Goal: Task Accomplishment & Management: Manage account settings

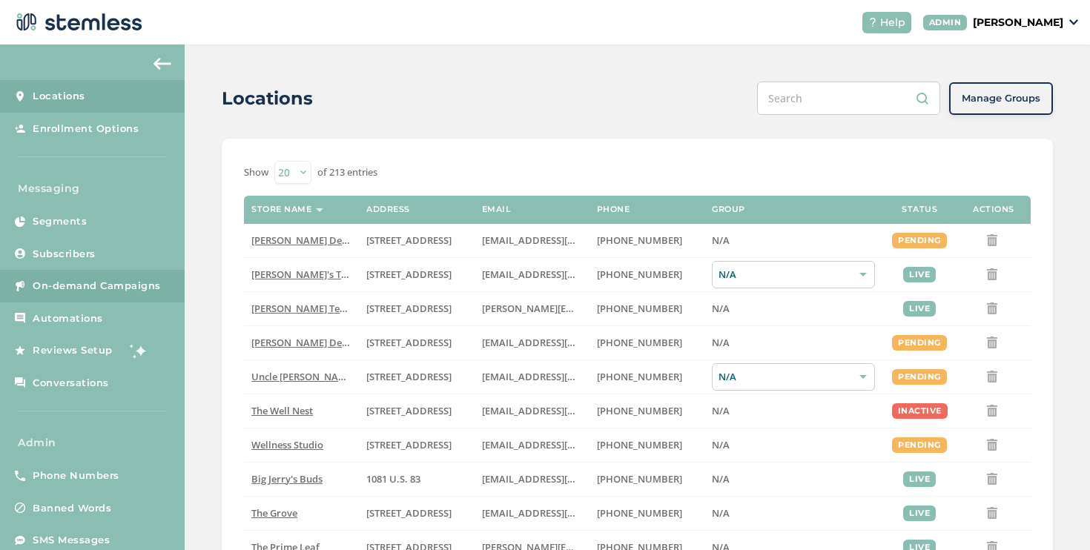
click at [150, 279] on span "On-demand Campaigns" at bounding box center [97, 286] width 128 height 15
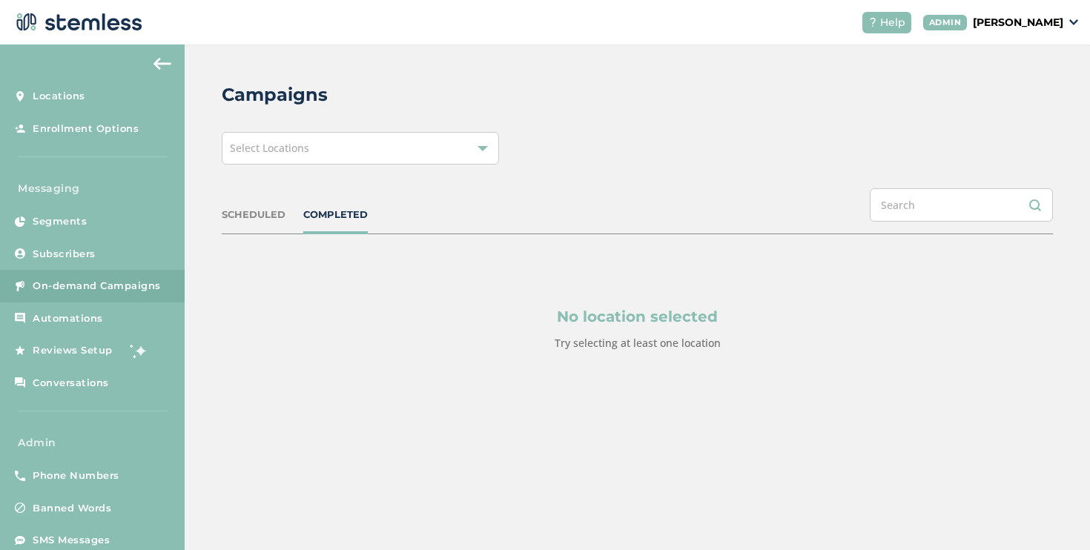
click at [311, 153] on div "Select Locations" at bounding box center [360, 148] width 277 height 33
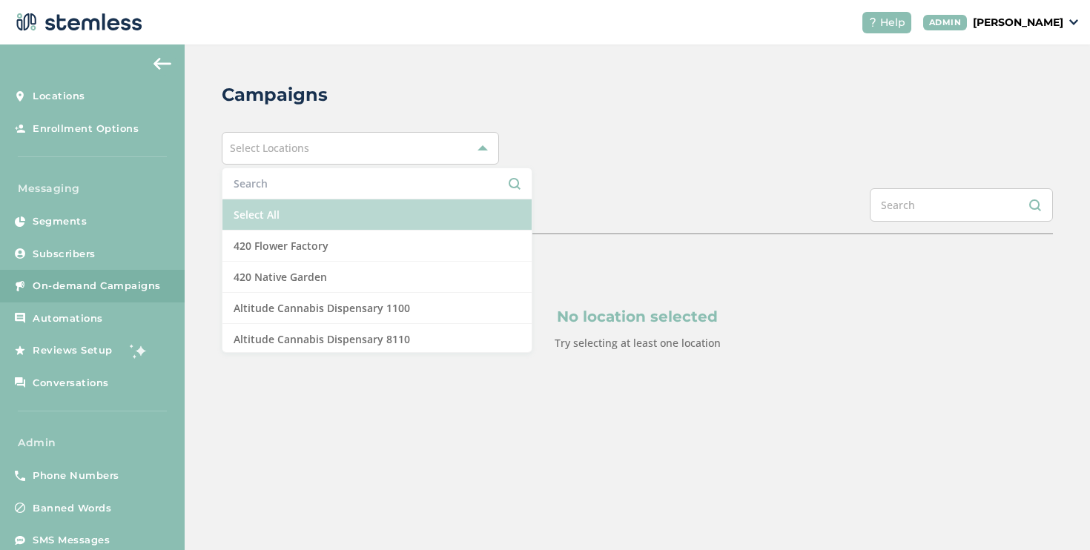
click at [285, 208] on li "Select All" at bounding box center [376, 214] width 309 height 31
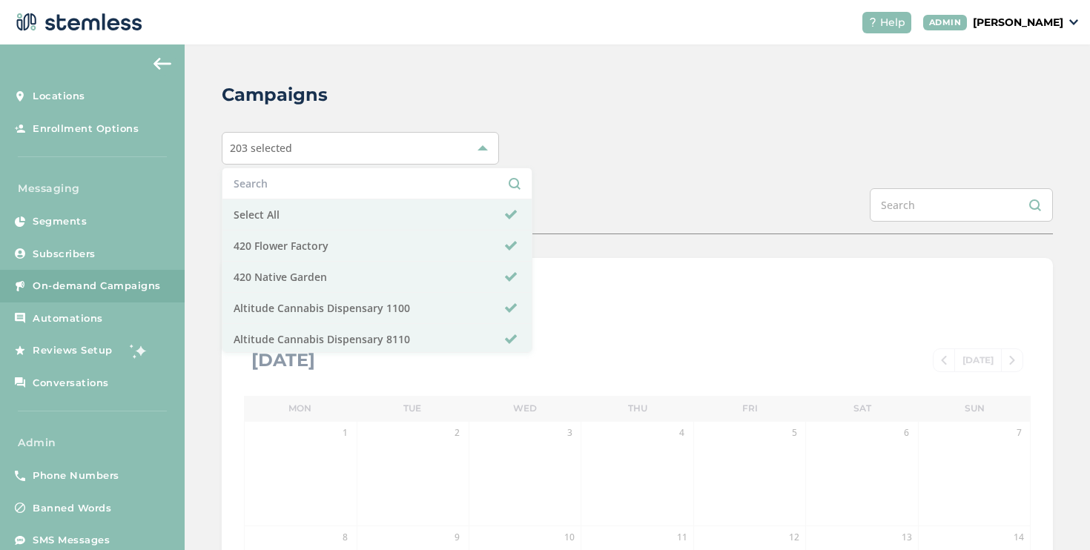
click at [516, 203] on div "SCHEDULED COMPLETED" at bounding box center [637, 211] width 831 height 46
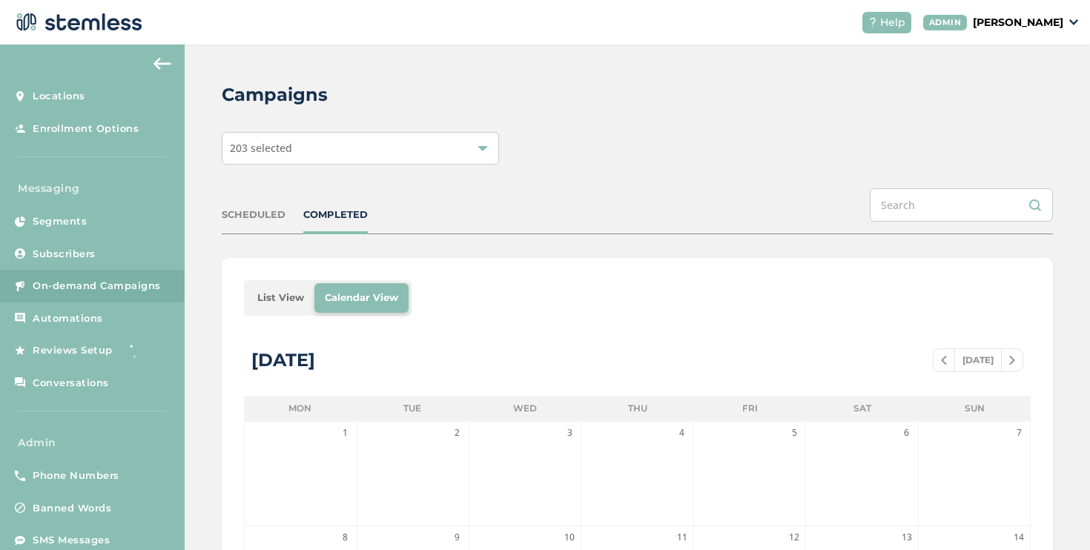
click at [281, 296] on li "List View" at bounding box center [280, 298] width 67 height 30
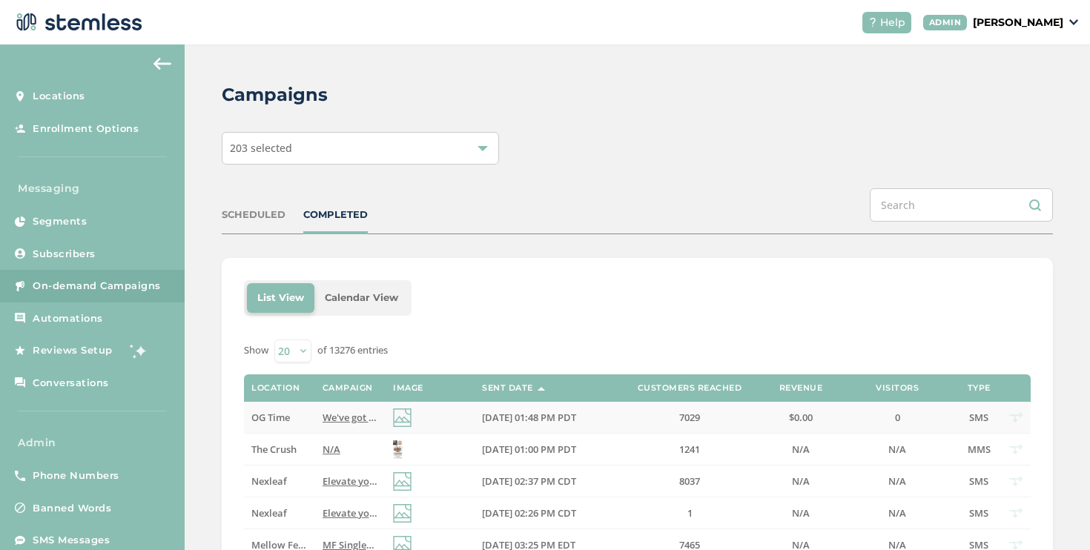
click at [288, 408] on td "OG Time" at bounding box center [279, 418] width 70 height 32
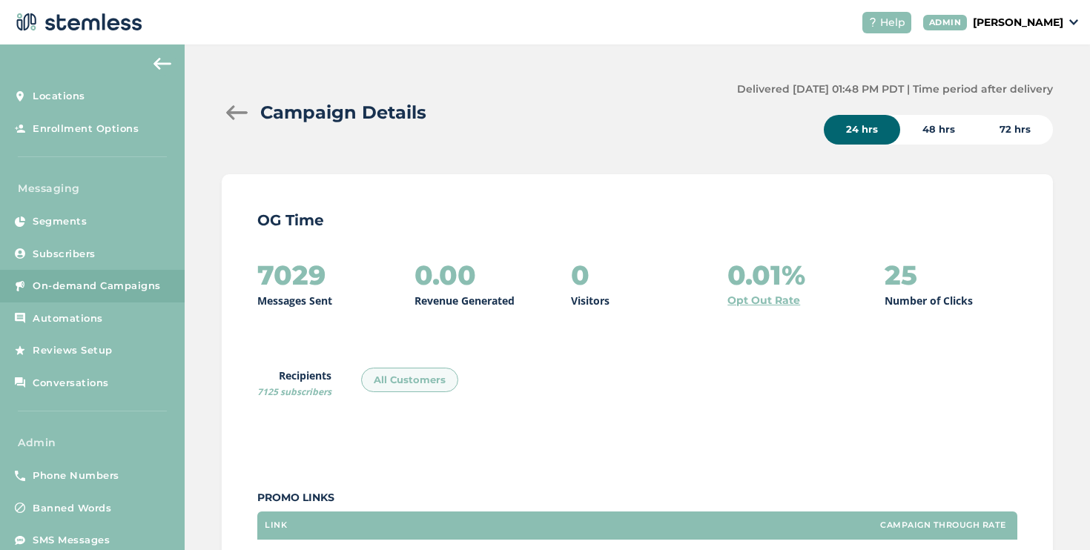
click at [236, 116] on div at bounding box center [237, 112] width 30 height 15
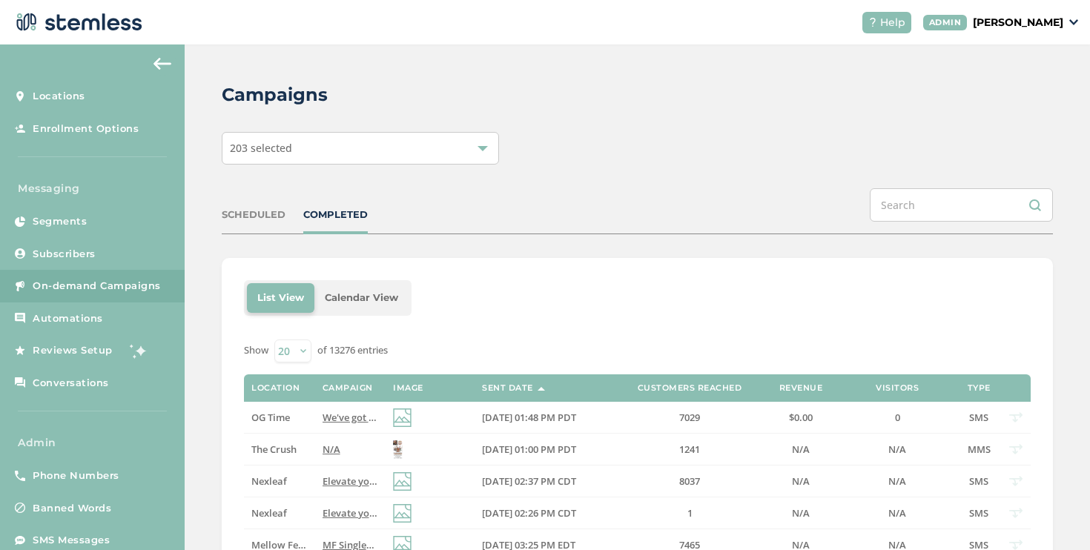
click at [327, 452] on span "N/A" at bounding box center [331, 448] width 18 height 13
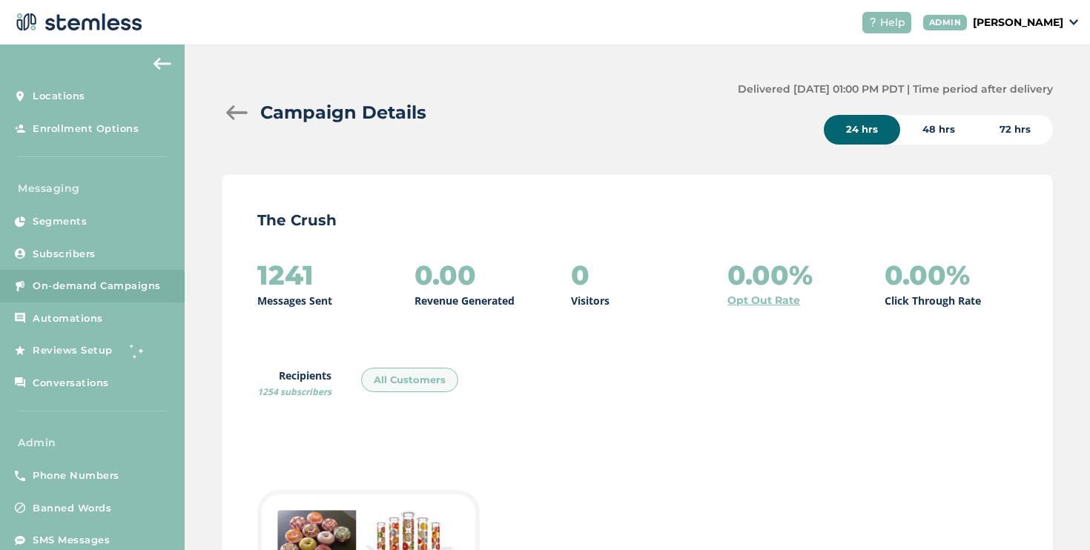
click at [228, 116] on div at bounding box center [237, 112] width 30 height 15
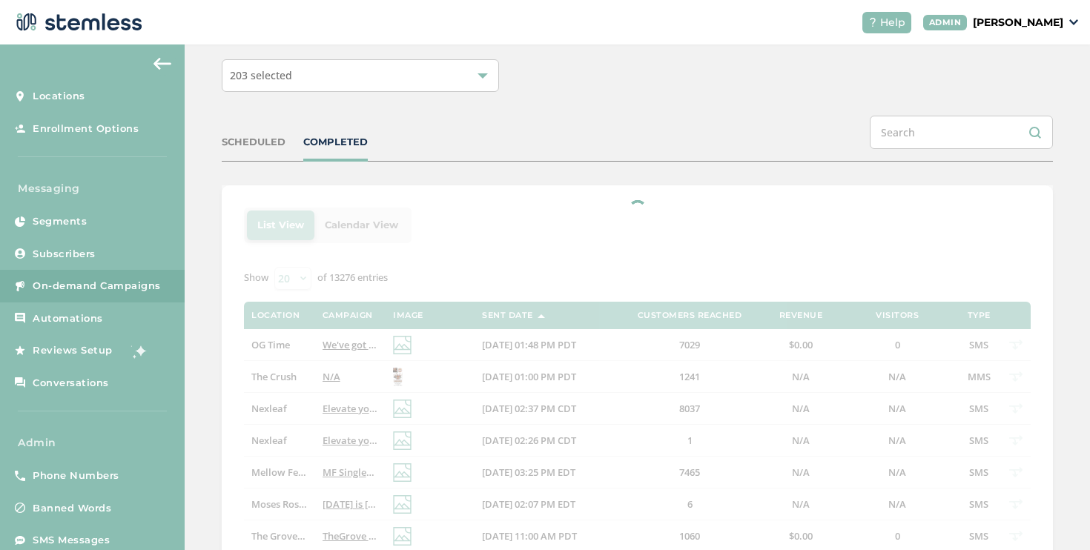
scroll to position [194, 0]
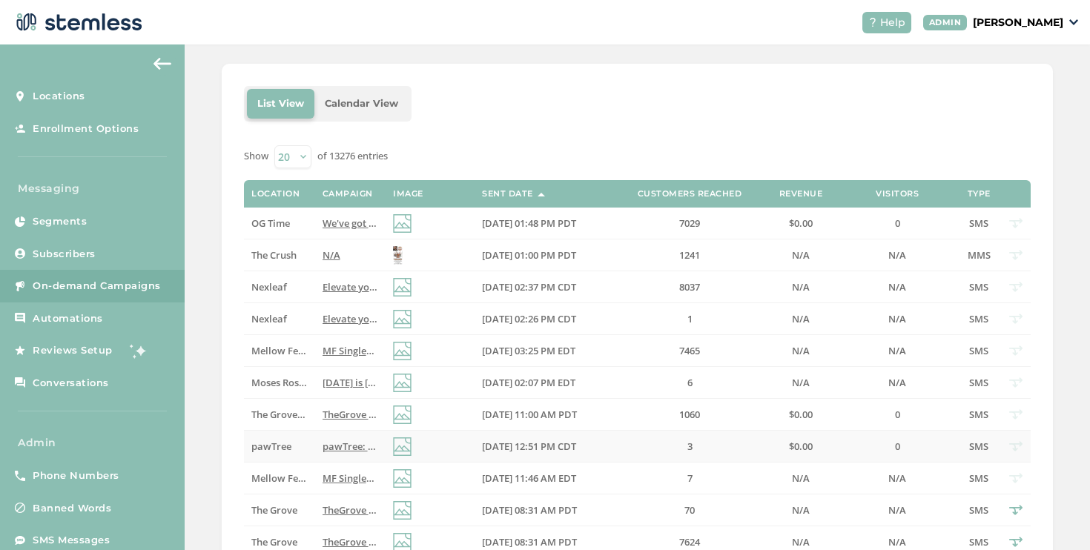
click at [280, 454] on td "pawTree" at bounding box center [279, 447] width 70 height 32
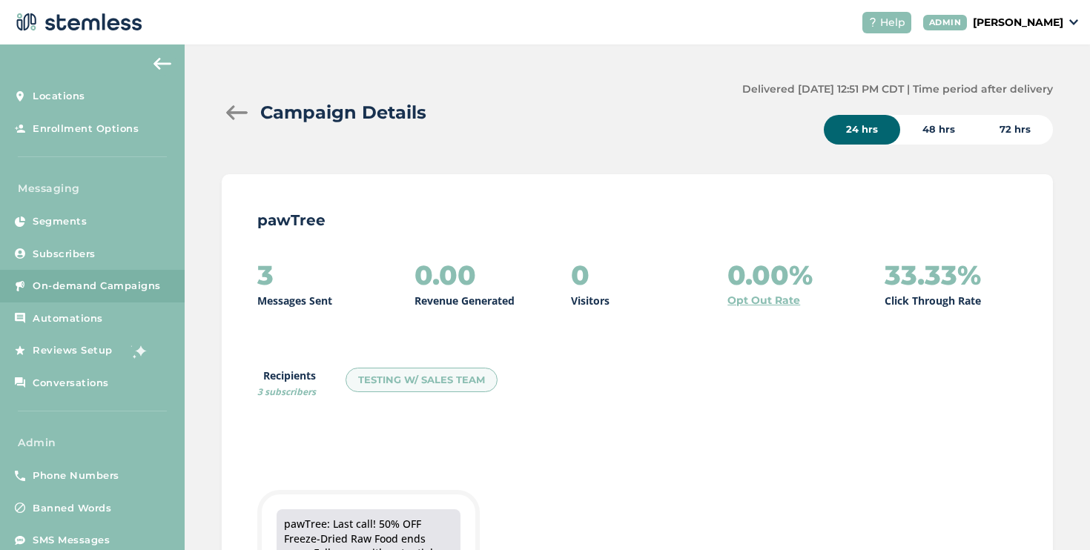
click at [233, 120] on div at bounding box center [237, 112] width 30 height 15
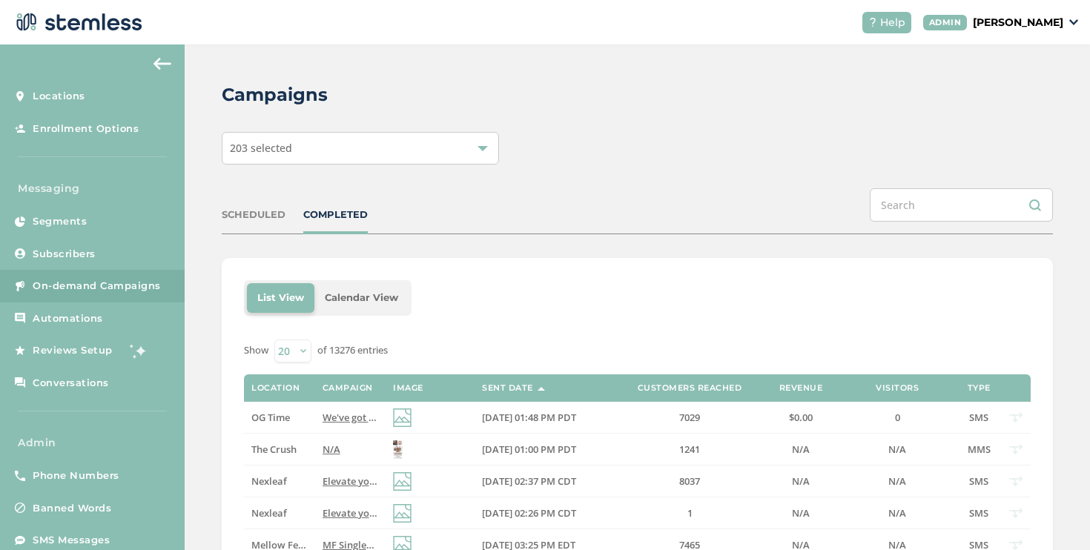
click at [243, 222] on div "SCHEDULED COMPLETED" at bounding box center [637, 211] width 831 height 46
click at [245, 215] on div "SCHEDULED" at bounding box center [254, 215] width 64 height 15
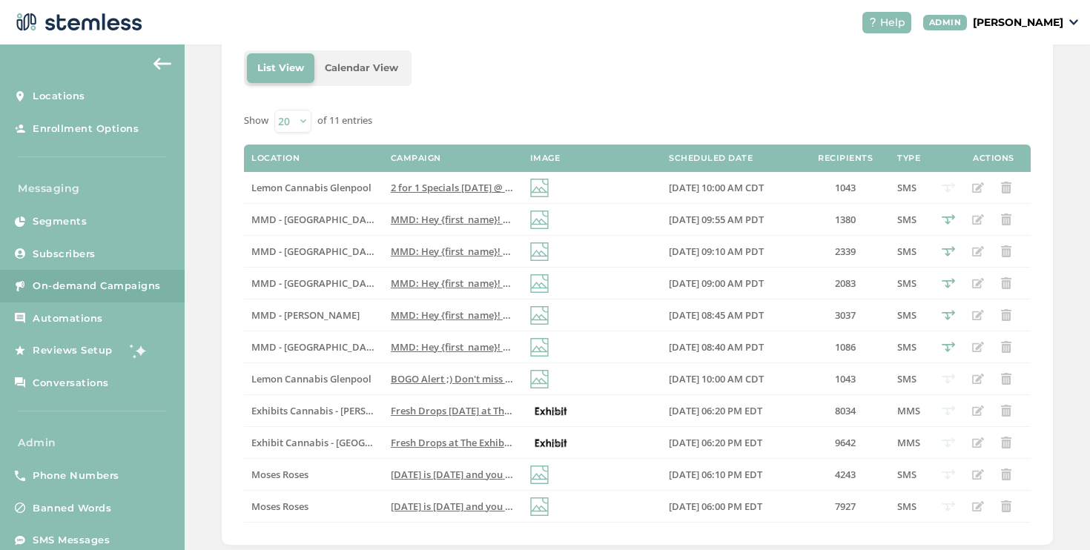
scroll to position [262, 0]
